Goal: Complete application form

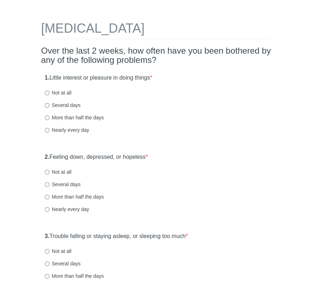
scroll to position [36, 0]
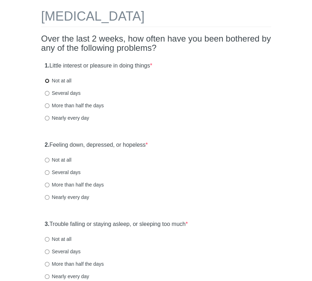
click at [49, 80] on input "Not at all" at bounding box center [47, 81] width 5 height 5
radio input "true"
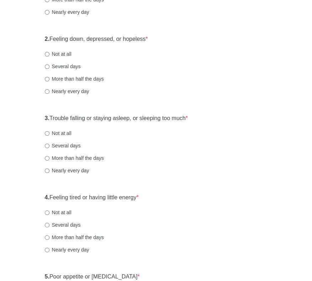
scroll to position [142, 0]
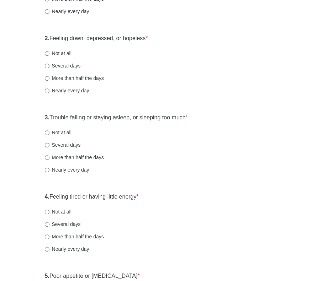
click at [48, 50] on label "Not at all" at bounding box center [58, 53] width 27 height 7
click at [48, 51] on input "Not at all" at bounding box center [47, 53] width 5 height 5
radio input "true"
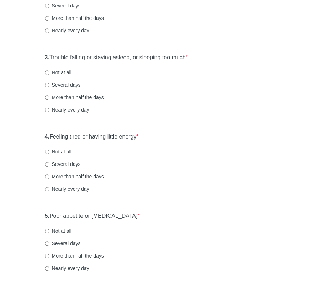
scroll to position [213, 0]
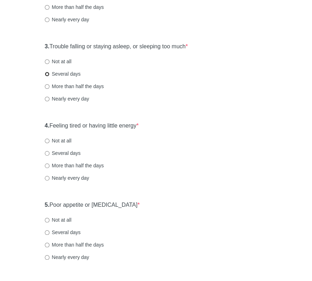
click at [47, 74] on input "Several days" at bounding box center [47, 74] width 5 height 5
radio input "true"
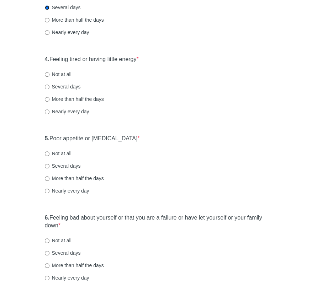
scroll to position [284, 0]
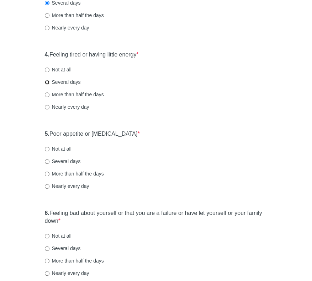
click at [47, 81] on input "Several days" at bounding box center [47, 82] width 5 height 5
radio input "true"
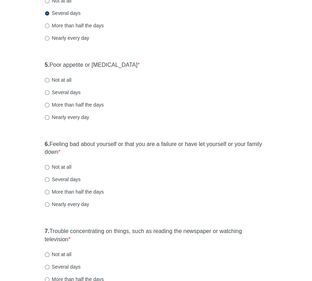
scroll to position [356, 0]
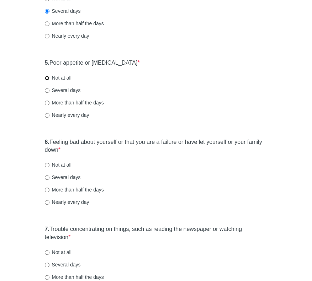
click at [47, 77] on input "Not at all" at bounding box center [47, 78] width 5 height 5
radio input "true"
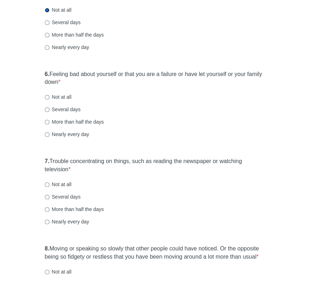
scroll to position [427, 0]
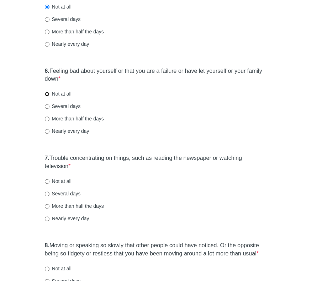
click at [47, 94] on input "Not at all" at bounding box center [47, 94] width 5 height 5
radio input "true"
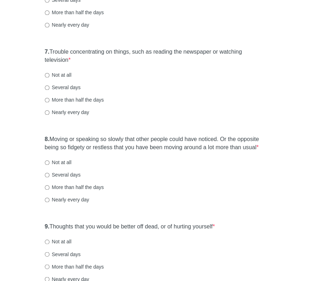
scroll to position [533, 0]
click at [49, 75] on input "Not at all" at bounding box center [47, 75] width 5 height 5
radio input "true"
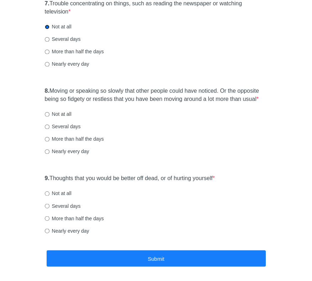
scroll to position [604, 0]
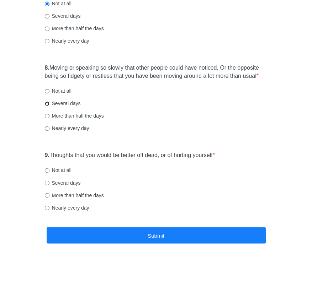
click at [47, 102] on input "Several days" at bounding box center [47, 103] width 5 height 5
radio input "true"
click at [46, 169] on input "Not at all" at bounding box center [47, 170] width 5 height 5
radio input "true"
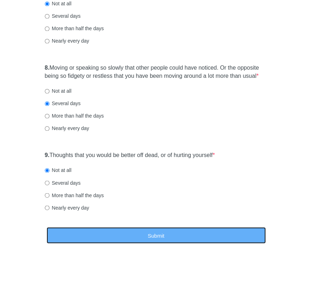
click at [161, 237] on button "Submit" at bounding box center [156, 235] width 219 height 17
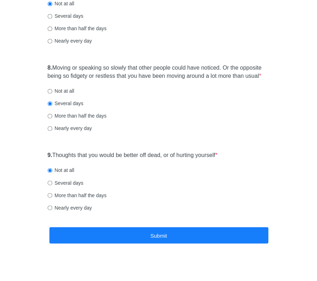
scroll to position [0, 0]
